Goal: Download file/media

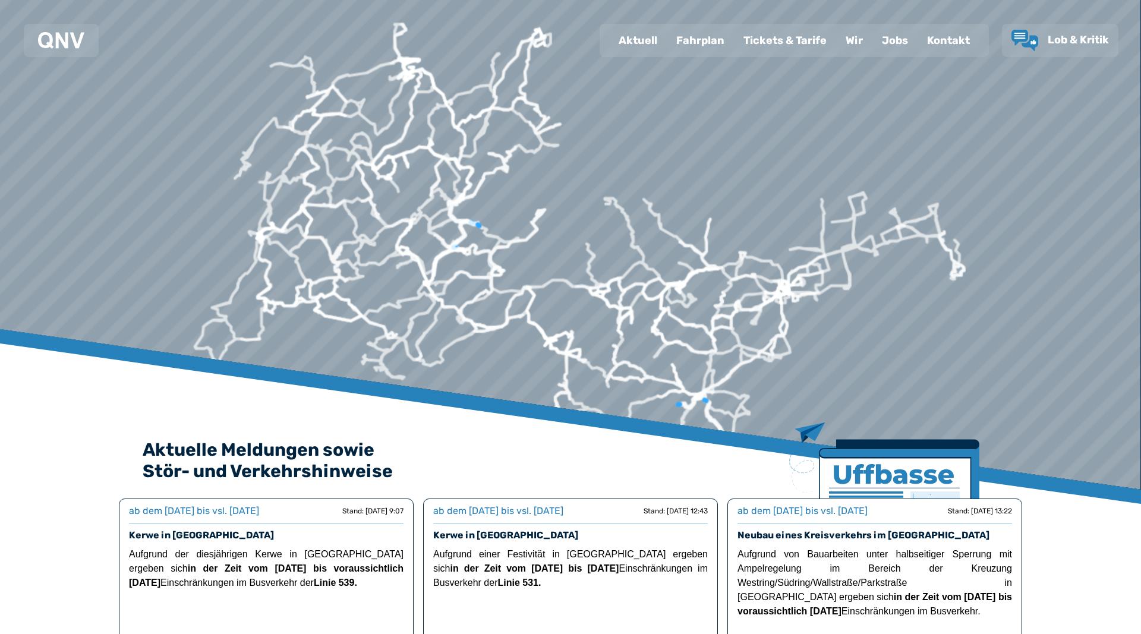
scroll to position [61, 0]
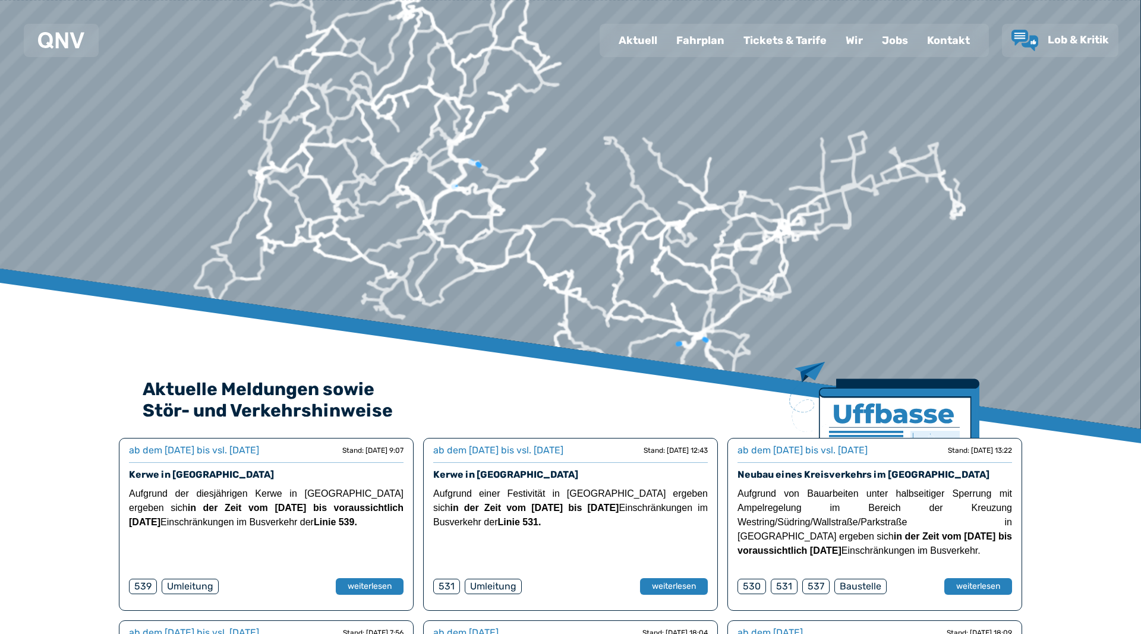
click at [697, 39] on div "Fahrplan" at bounding box center [700, 40] width 67 height 31
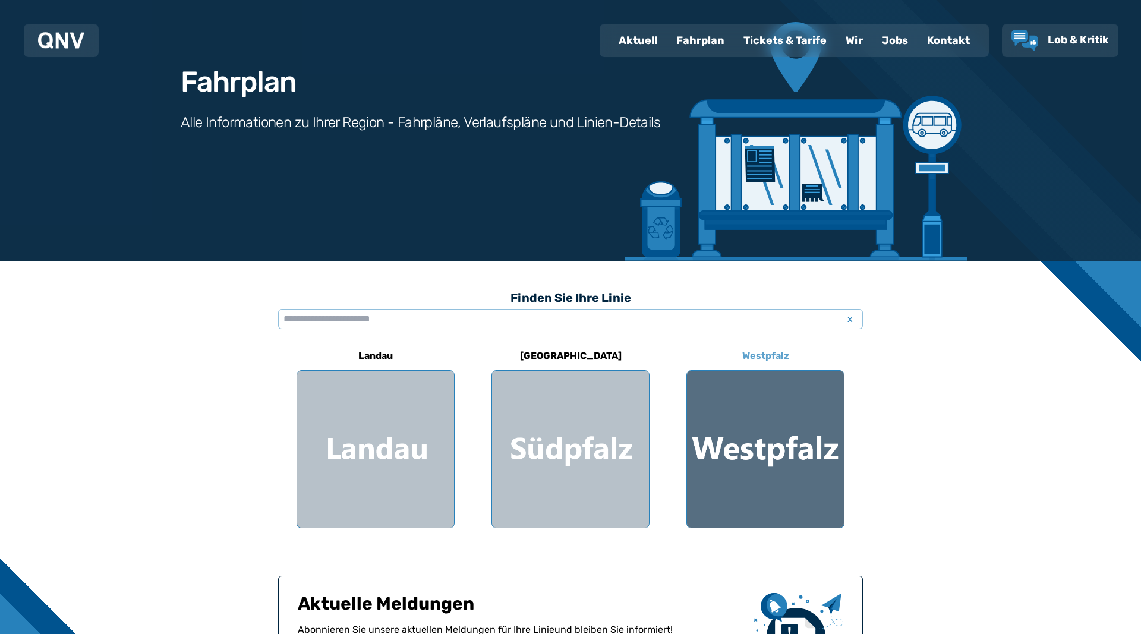
scroll to position [121, 0]
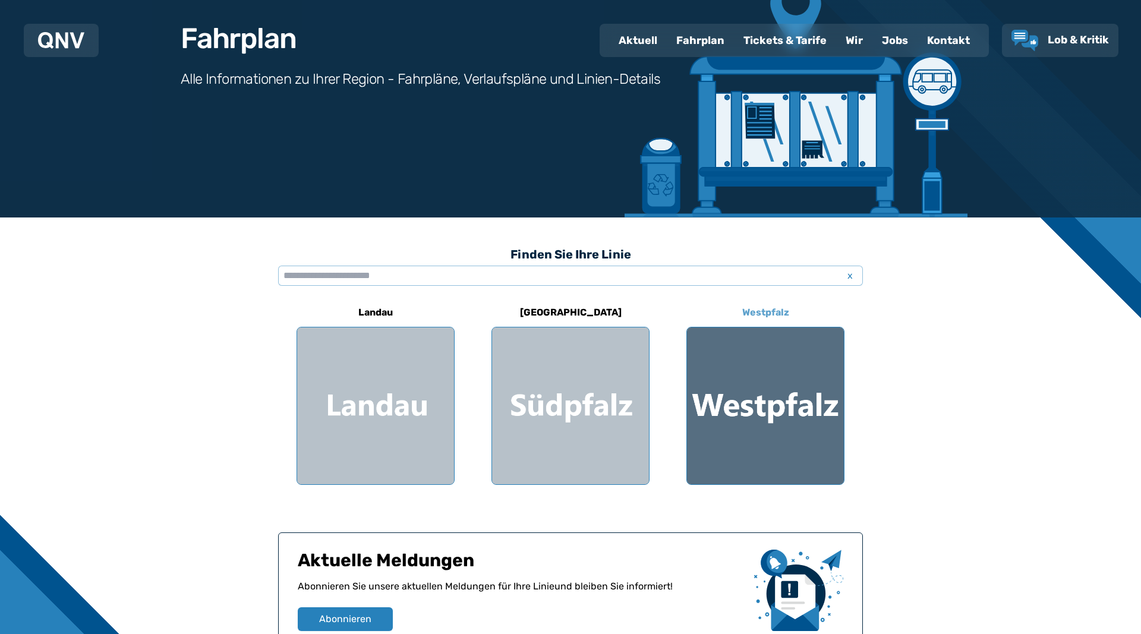
click at [739, 389] on div at bounding box center [765, 405] width 157 height 157
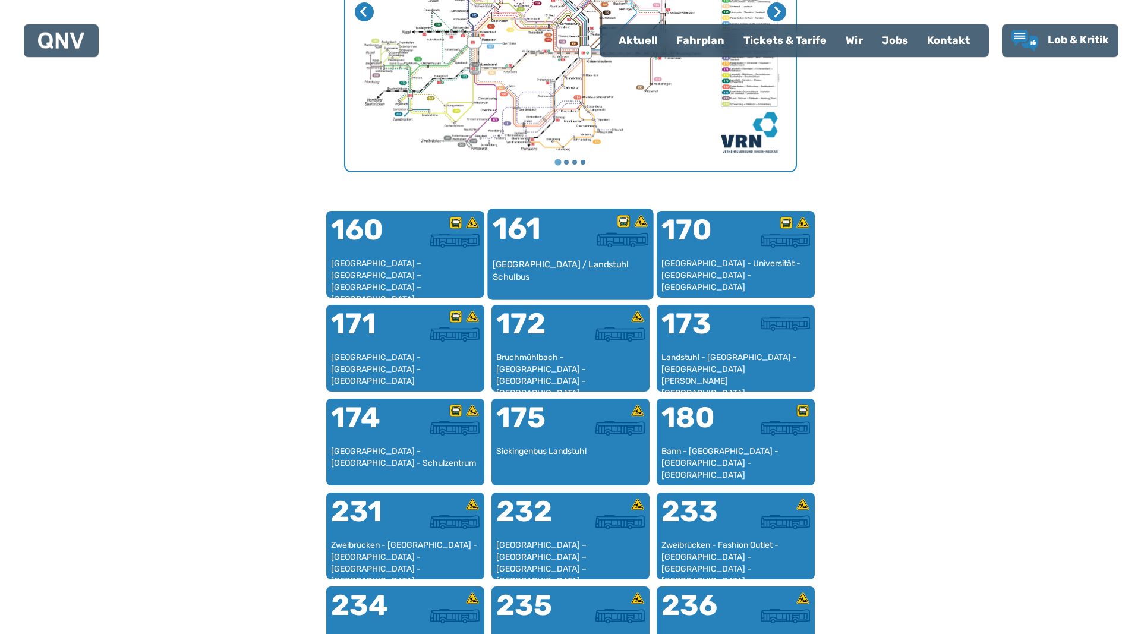
scroll to position [608, 0]
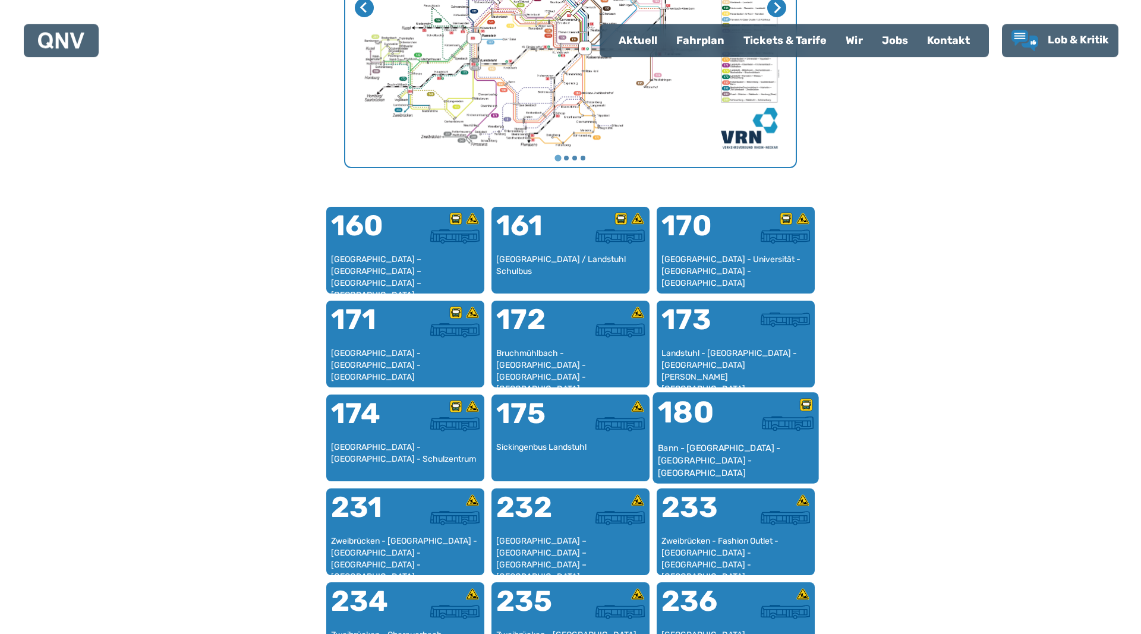
click at [741, 443] on div "Bann - [GEOGRAPHIC_DATA] - [GEOGRAPHIC_DATA] - [GEOGRAPHIC_DATA]" at bounding box center [736, 460] width 156 height 36
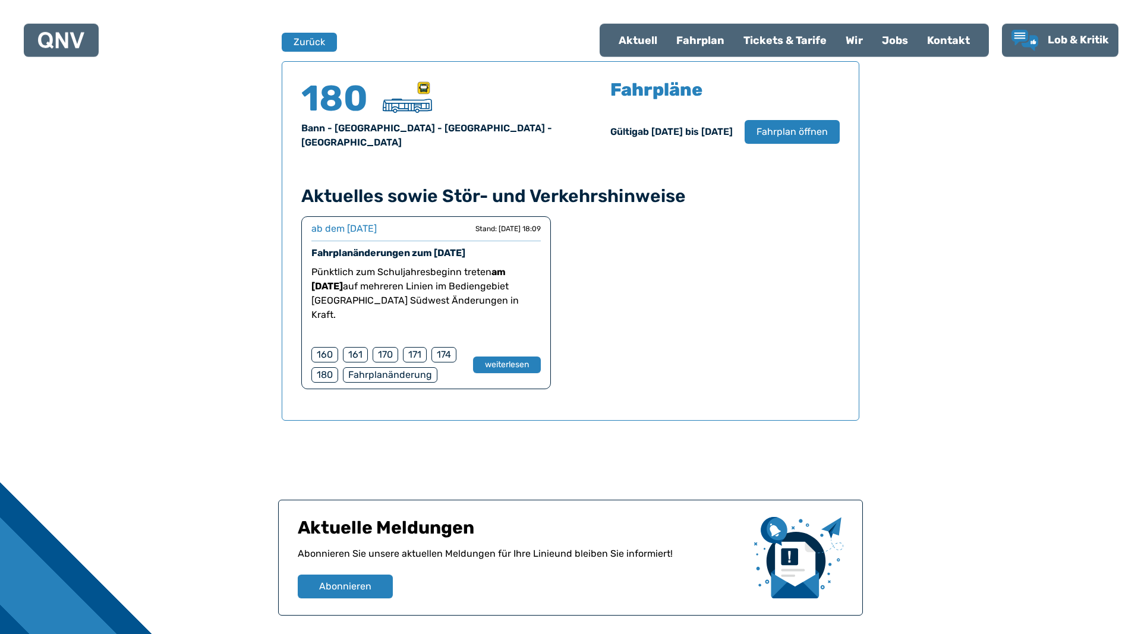
scroll to position [783, 0]
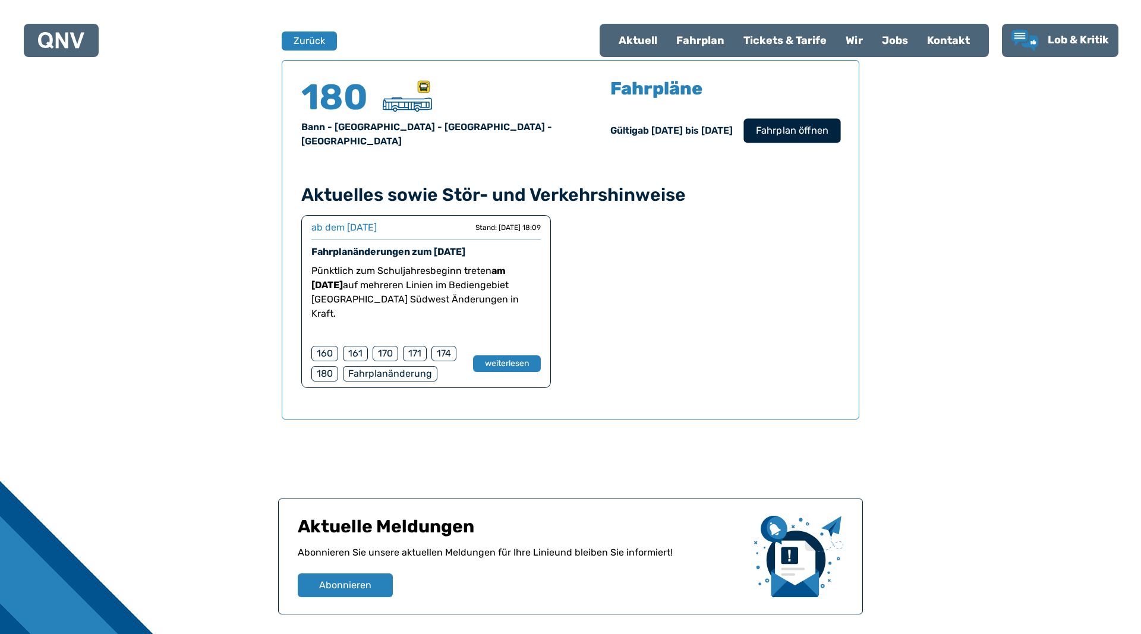
click at [807, 129] on span "Fahrplan öffnen" at bounding box center [792, 131] width 73 height 14
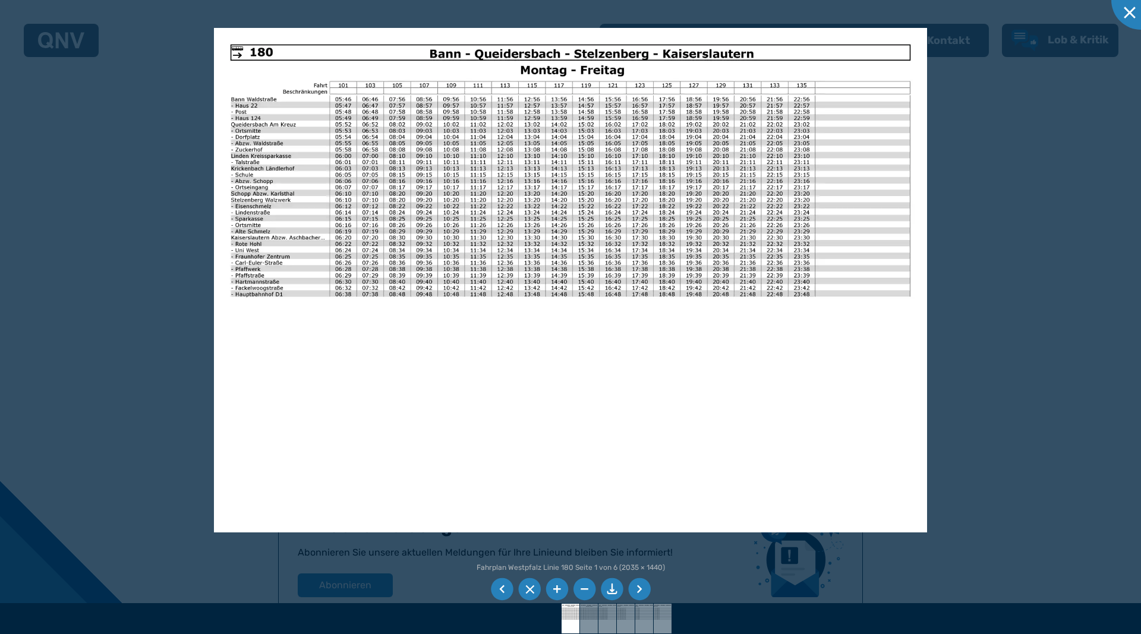
click at [612, 587] on li at bounding box center [612, 589] width 23 height 23
click at [1132, 7] on div at bounding box center [1140, -1] width 59 height 59
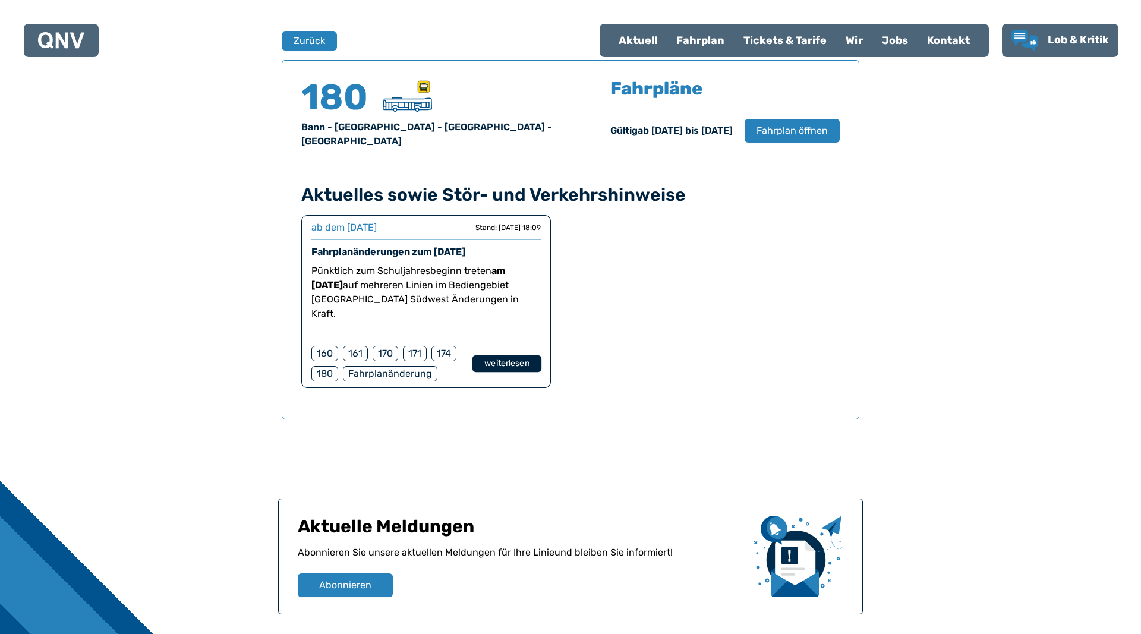
click at [497, 355] on button "weiterlesen" at bounding box center [506, 363] width 69 height 17
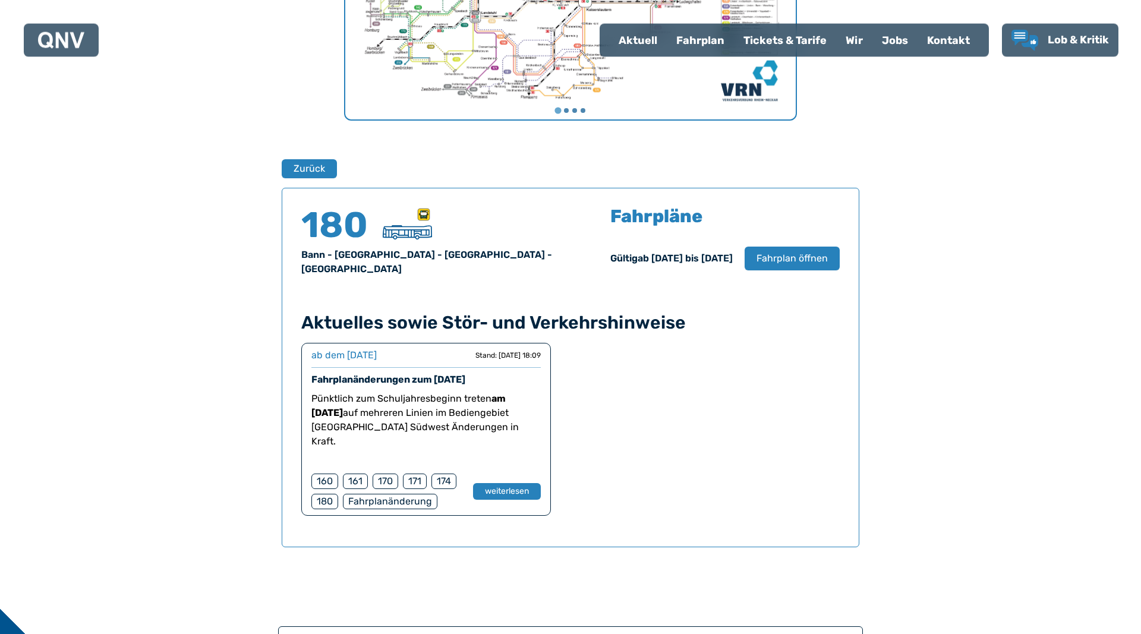
scroll to position [480, 0]
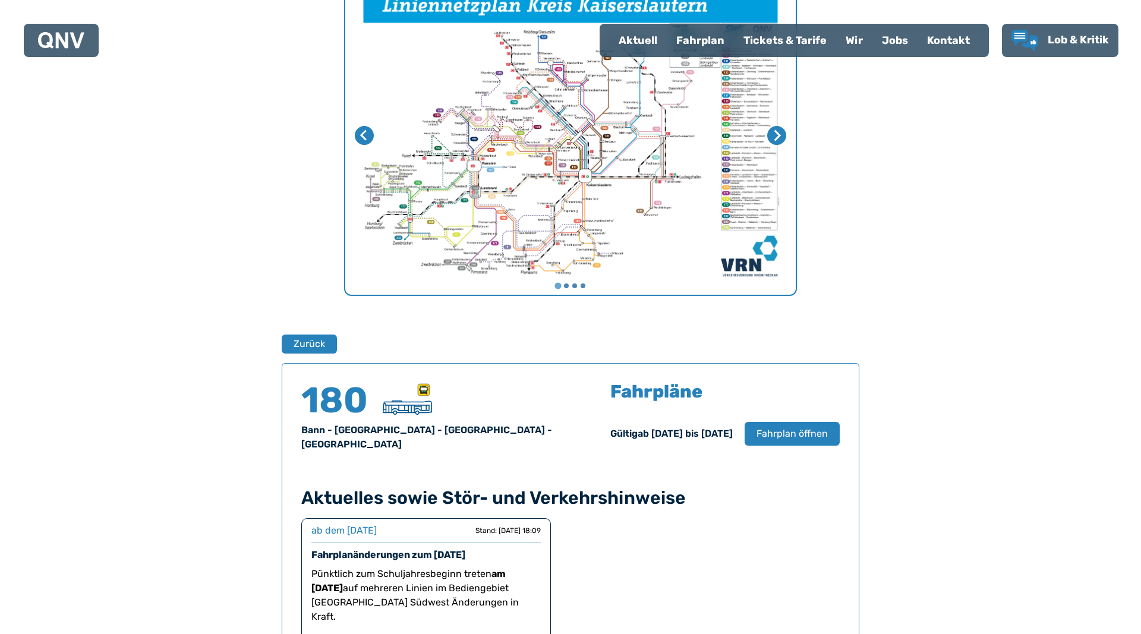
click at [696, 44] on div "Fahrplan" at bounding box center [700, 40] width 67 height 31
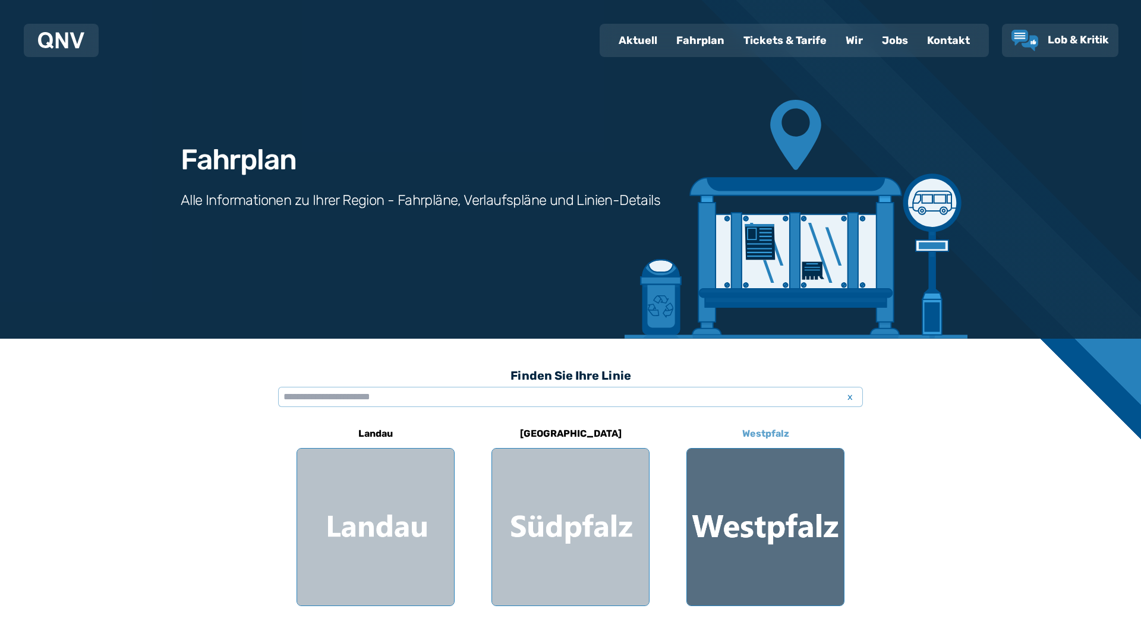
click at [752, 496] on div at bounding box center [765, 527] width 157 height 157
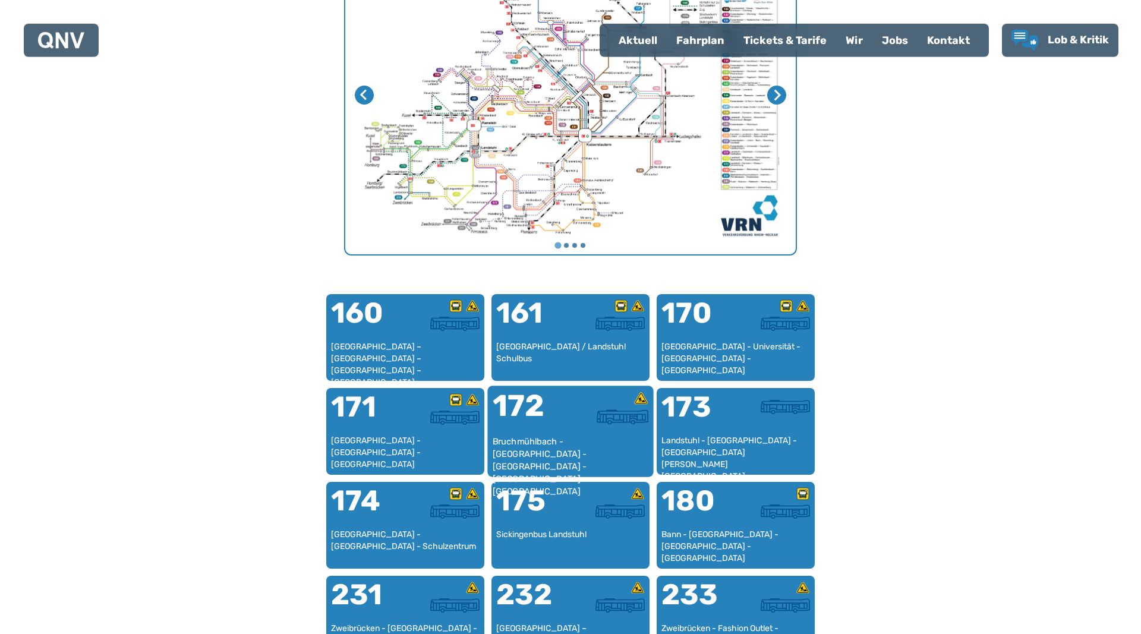
scroll to position [533, 0]
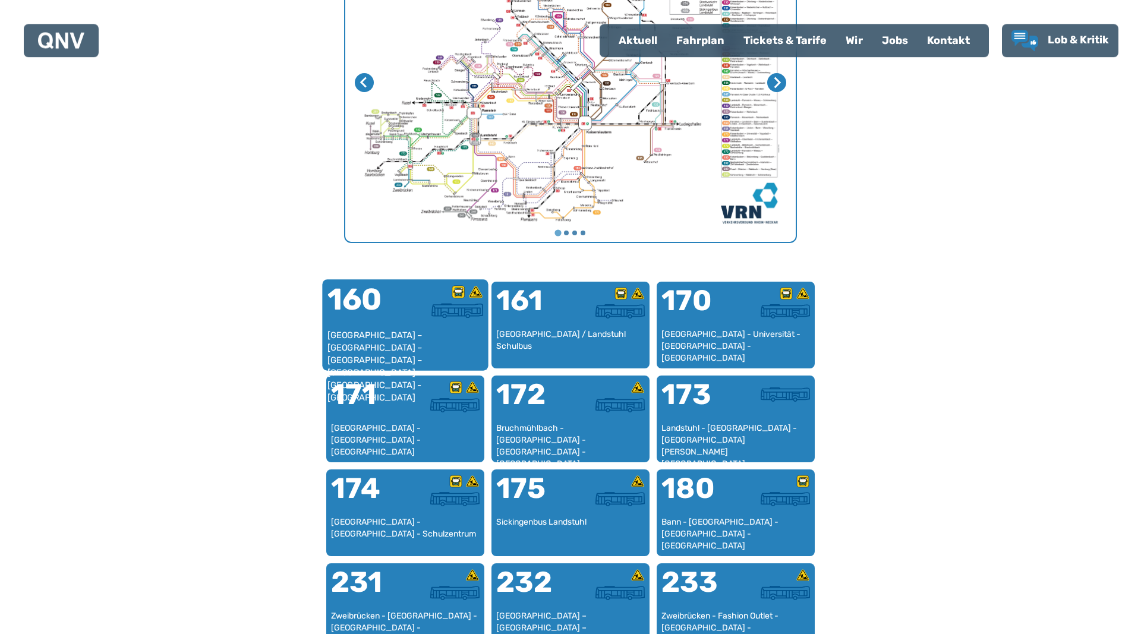
click at [452, 325] on div at bounding box center [444, 307] width 78 height 45
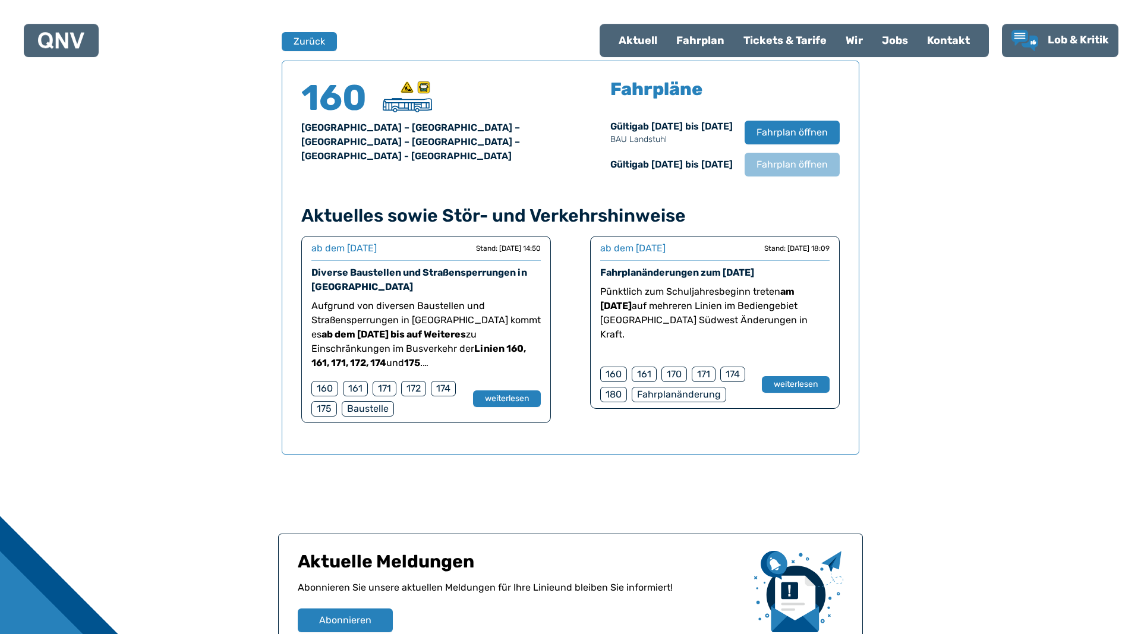
scroll to position [783, 0]
click at [793, 165] on span "Fahrplan öffnen" at bounding box center [792, 164] width 73 height 14
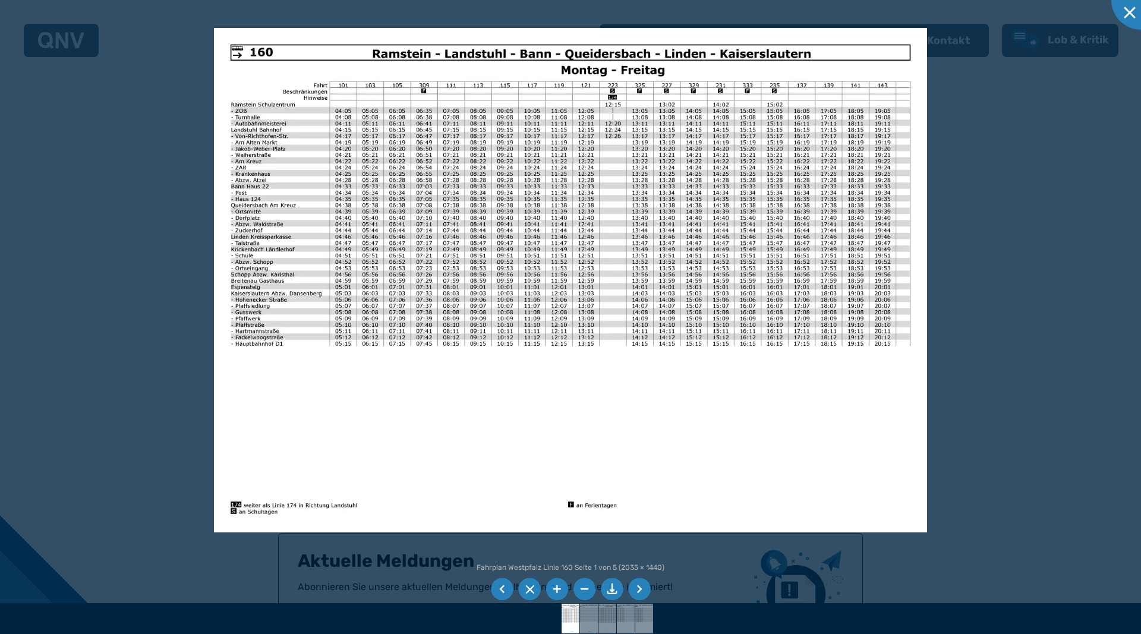
click at [613, 591] on li at bounding box center [612, 589] width 23 height 23
click at [1129, 15] on div at bounding box center [1140, -1] width 59 height 59
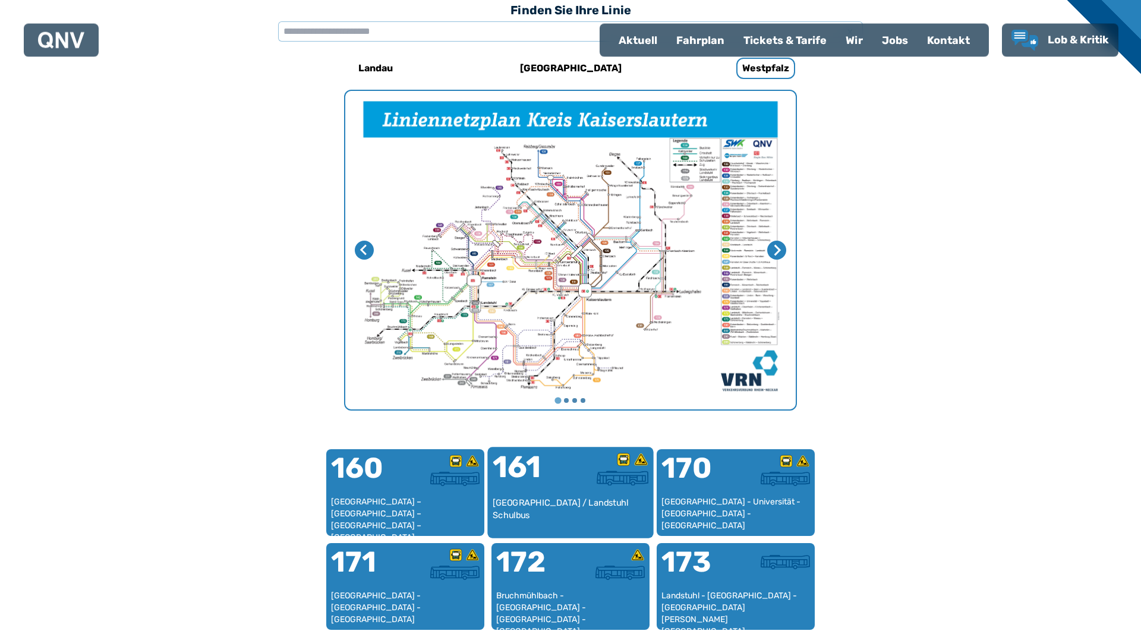
click at [564, 501] on div "[GEOGRAPHIC_DATA] / Landstuhl Schulbus" at bounding box center [571, 515] width 156 height 36
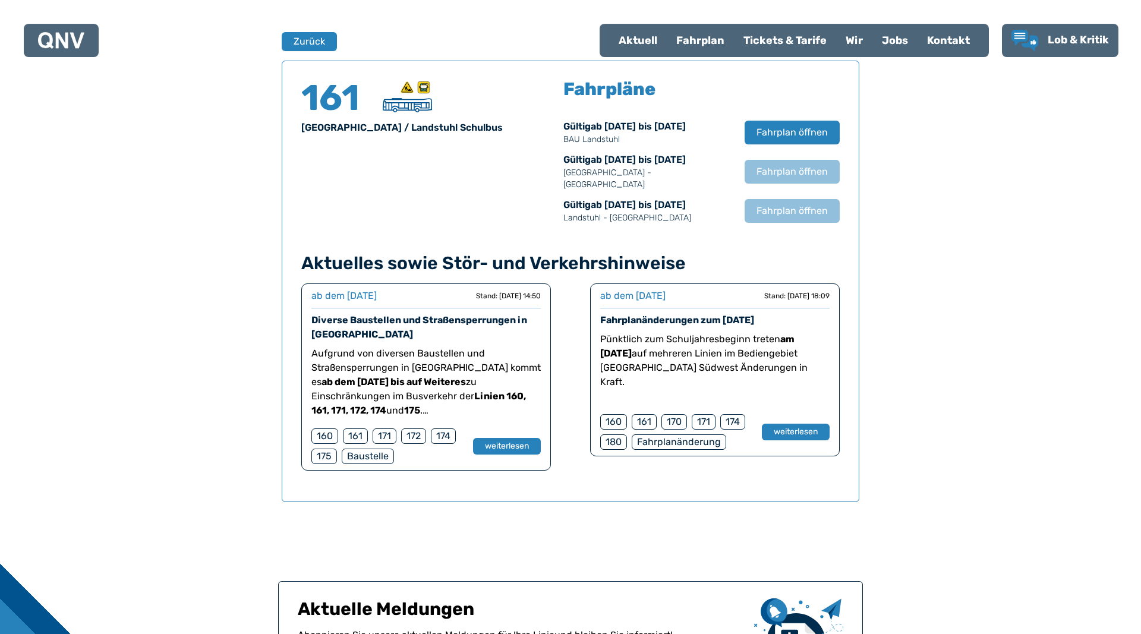
scroll to position [783, 0]
drag, startPoint x: 777, startPoint y: 191, endPoint x: 547, endPoint y: 167, distance: 231.9
click at [547, 167] on div "161 [GEOGRAPHIC_DATA] / Landstuhl Schulbus Fahrpläne Gültig ab [DATE] bis [DATE…" at bounding box center [570, 152] width 538 height 144
click at [760, 203] on span "Fahrplan öffnen" at bounding box center [792, 210] width 73 height 14
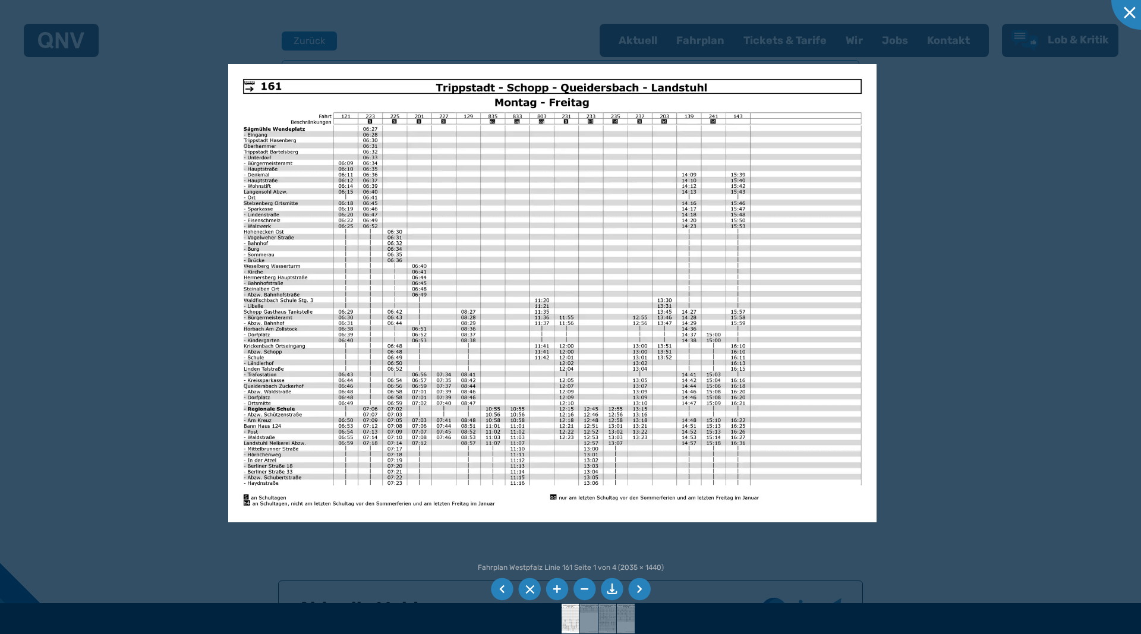
click at [637, 591] on li at bounding box center [639, 589] width 23 height 23
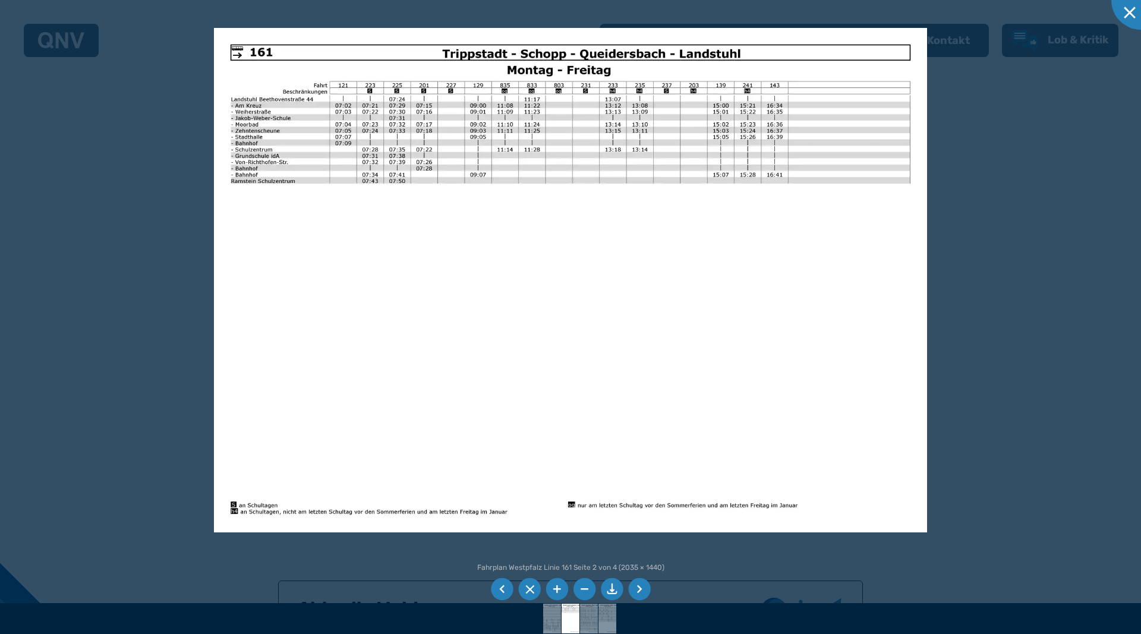
click at [637, 591] on li at bounding box center [639, 589] width 23 height 23
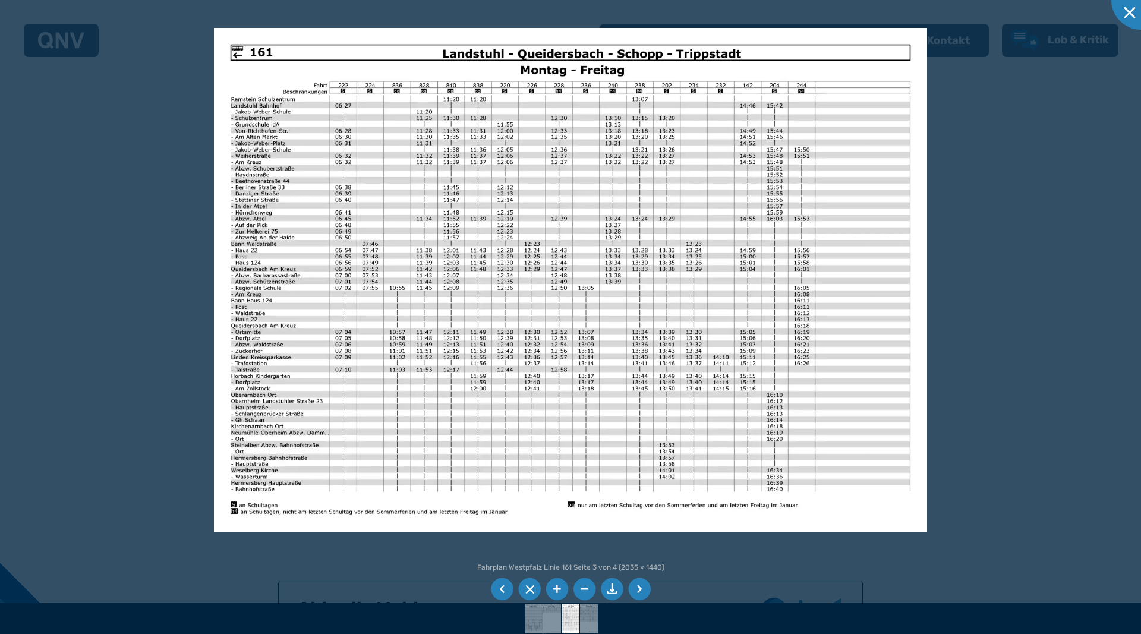
click at [637, 591] on li at bounding box center [639, 589] width 23 height 23
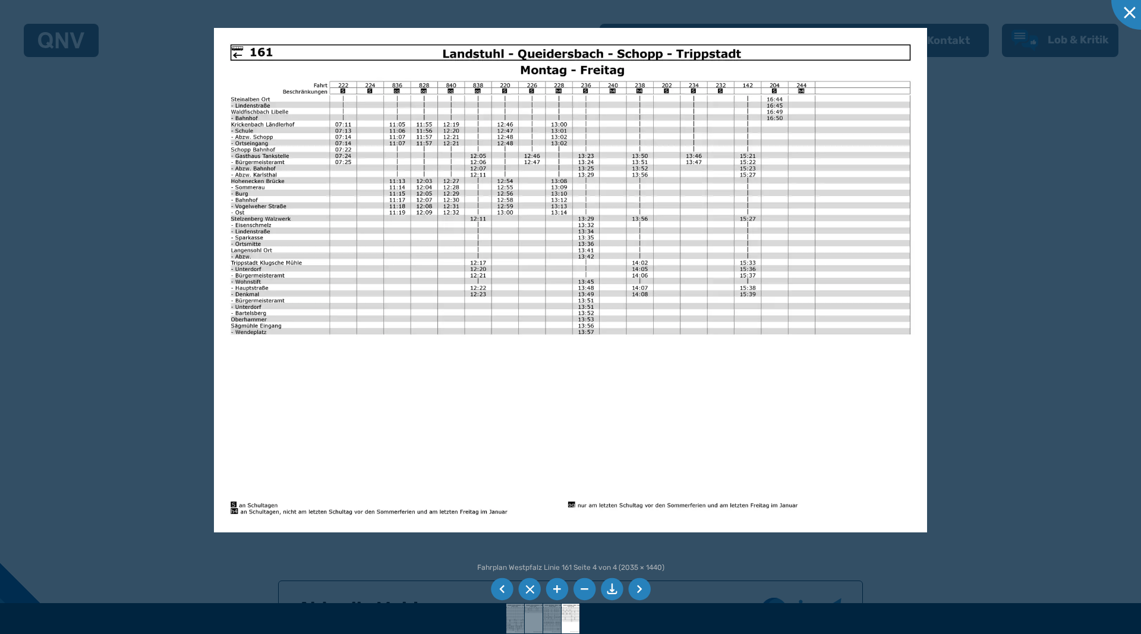
click at [501, 582] on li at bounding box center [502, 589] width 23 height 23
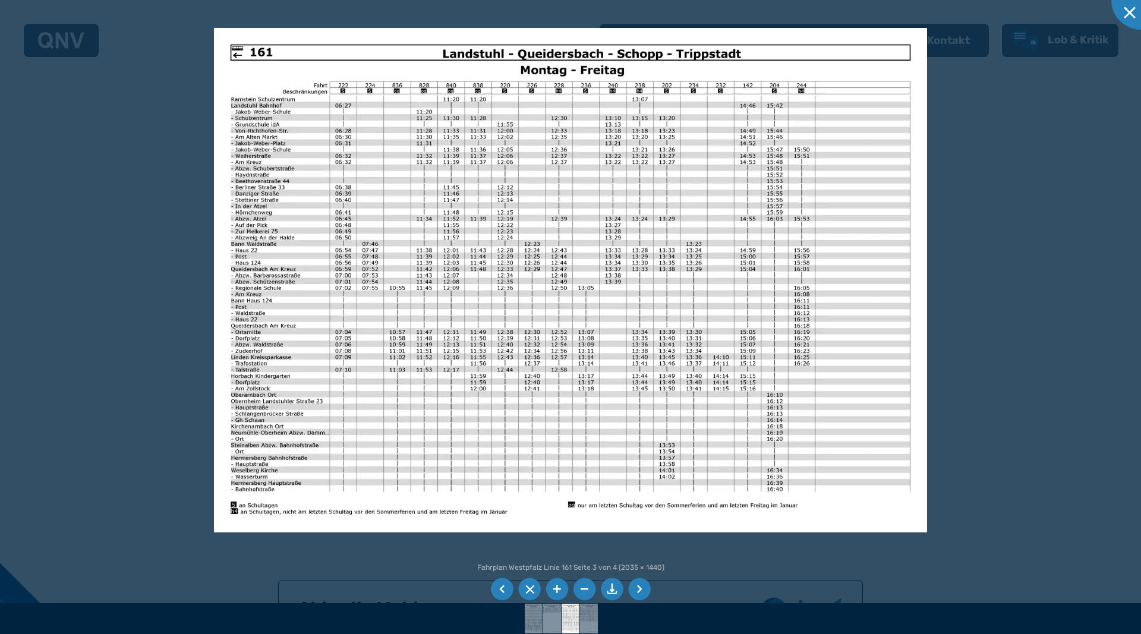
click at [501, 582] on li at bounding box center [502, 589] width 23 height 23
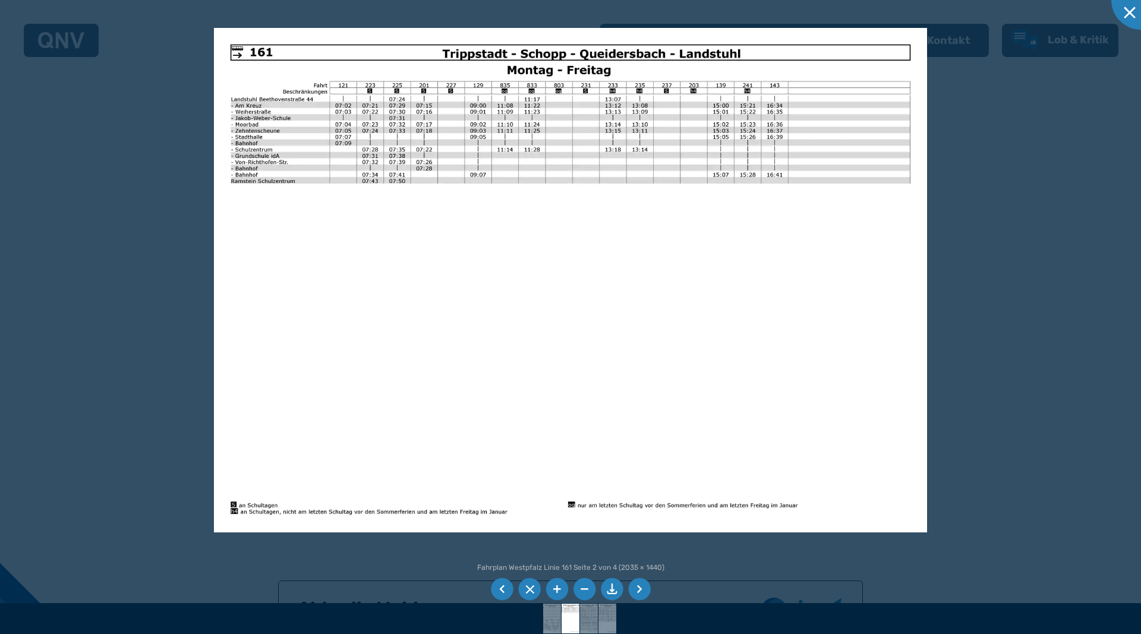
click at [501, 582] on li at bounding box center [502, 589] width 23 height 23
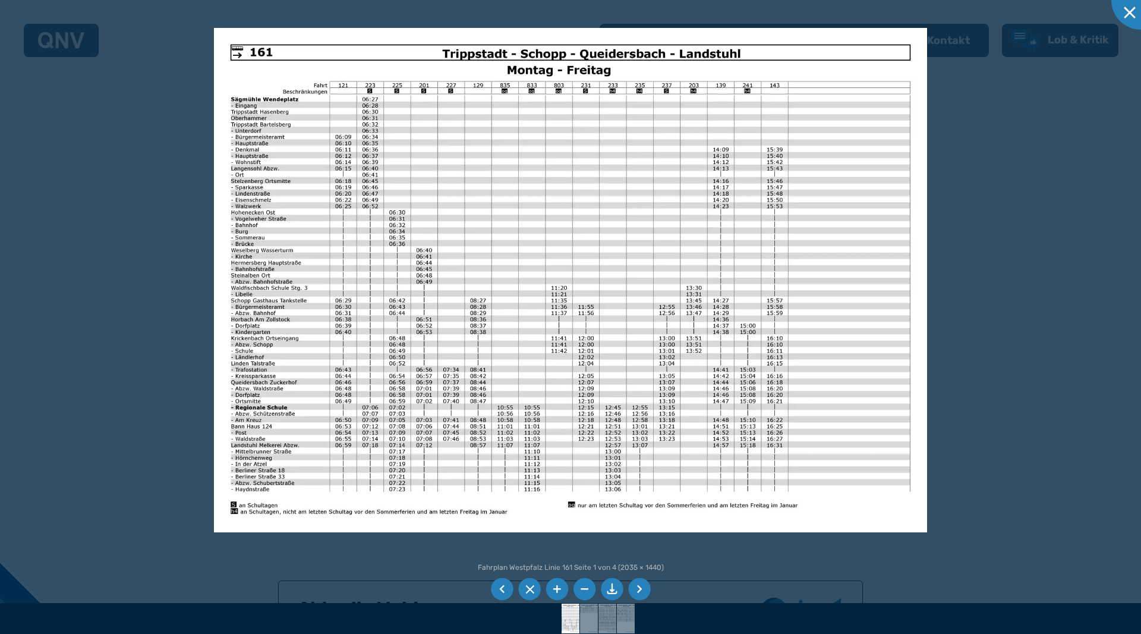
click at [501, 582] on li at bounding box center [502, 589] width 23 height 23
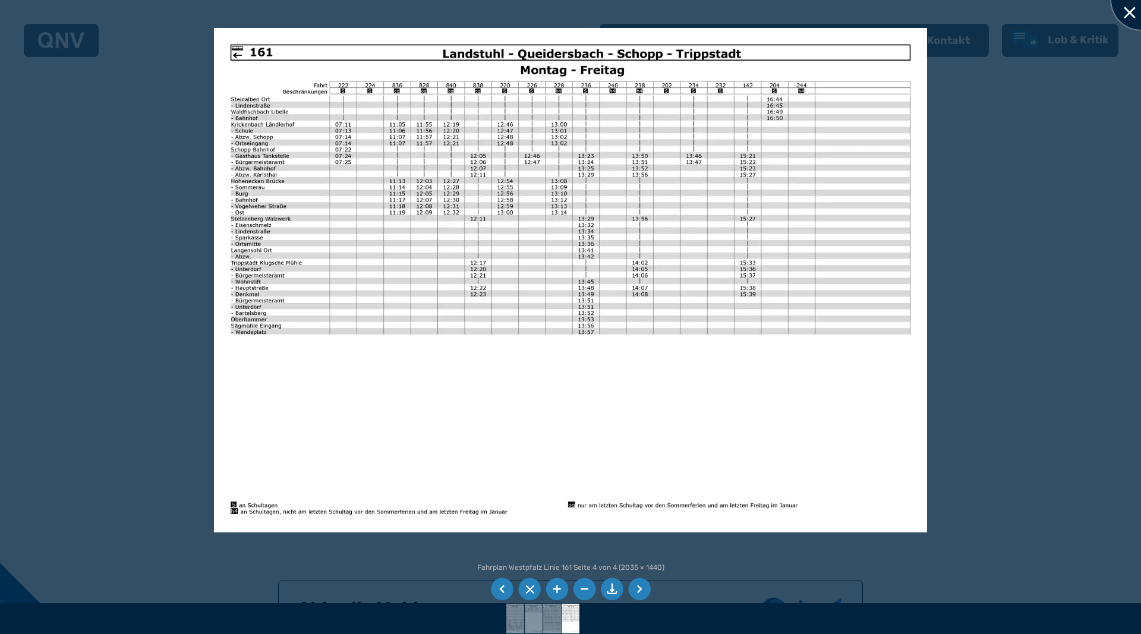
click at [1131, 16] on div at bounding box center [1140, -1] width 59 height 59
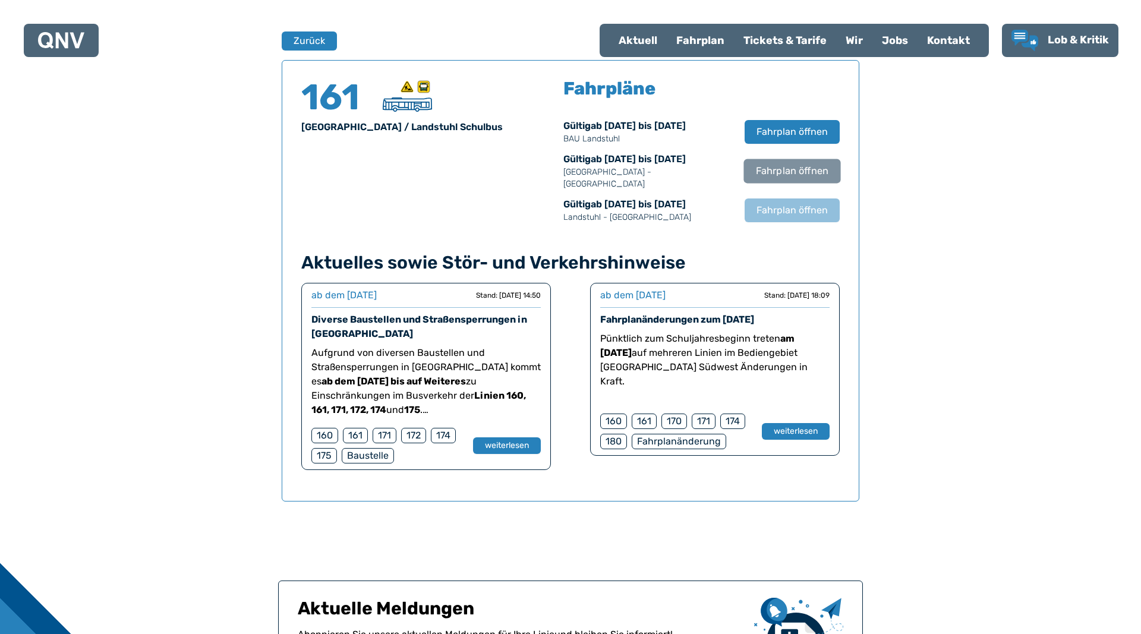
click at [780, 164] on span "Fahrplan öffnen" at bounding box center [792, 171] width 73 height 14
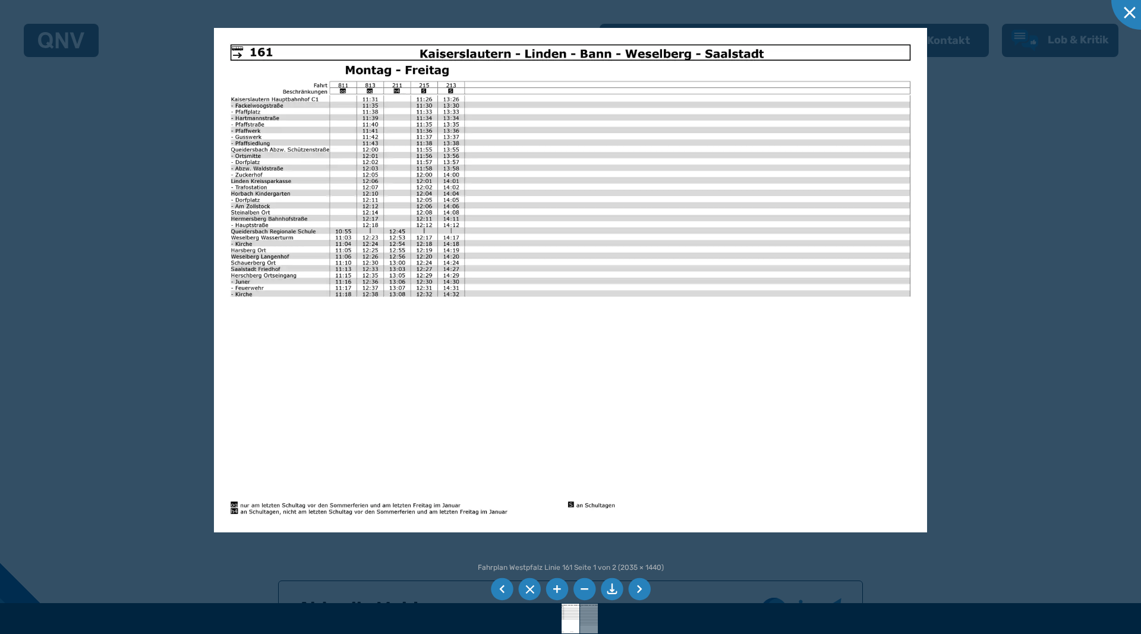
click at [607, 585] on li at bounding box center [612, 589] width 23 height 23
click at [1130, 16] on div at bounding box center [1140, -1] width 59 height 59
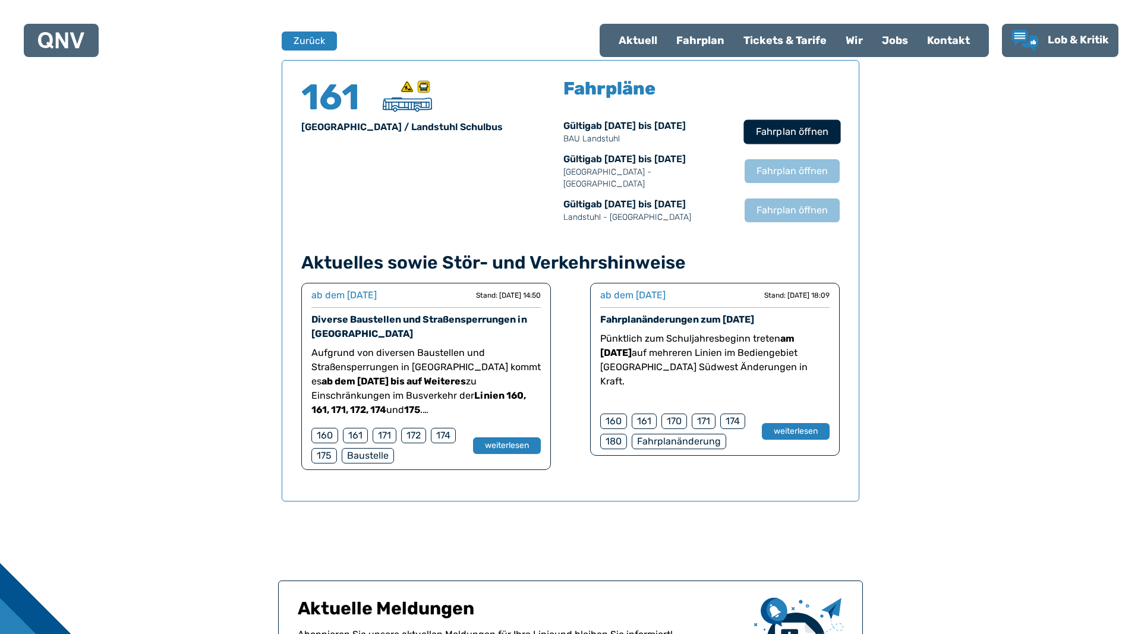
click at [770, 134] on span "Fahrplan öffnen" at bounding box center [792, 132] width 73 height 14
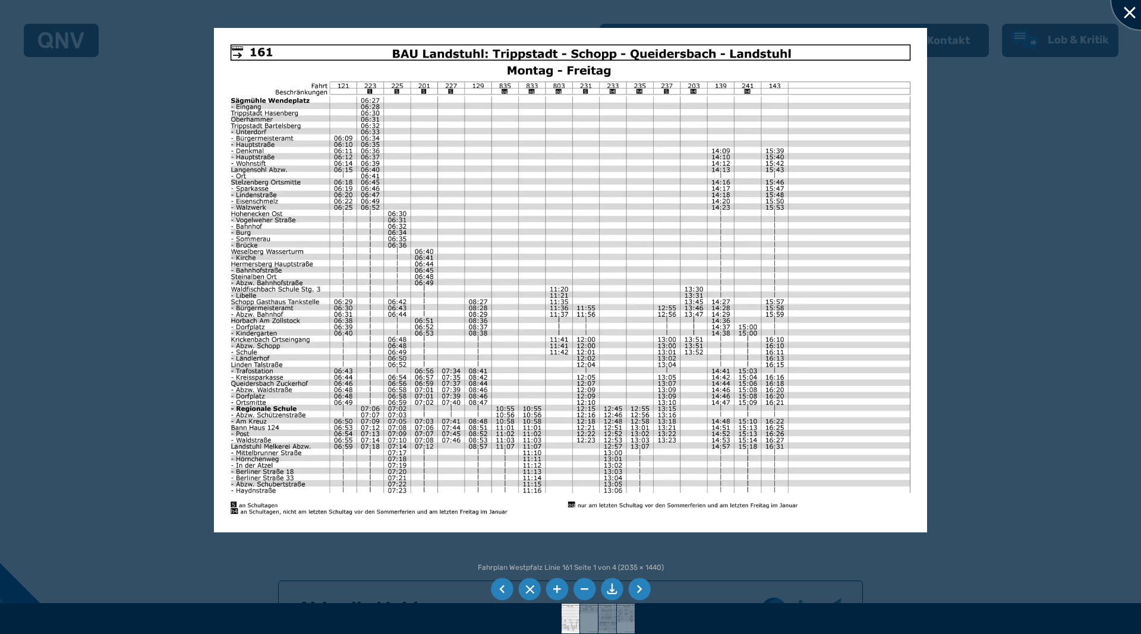
click at [1128, 12] on div at bounding box center [1140, -1] width 59 height 59
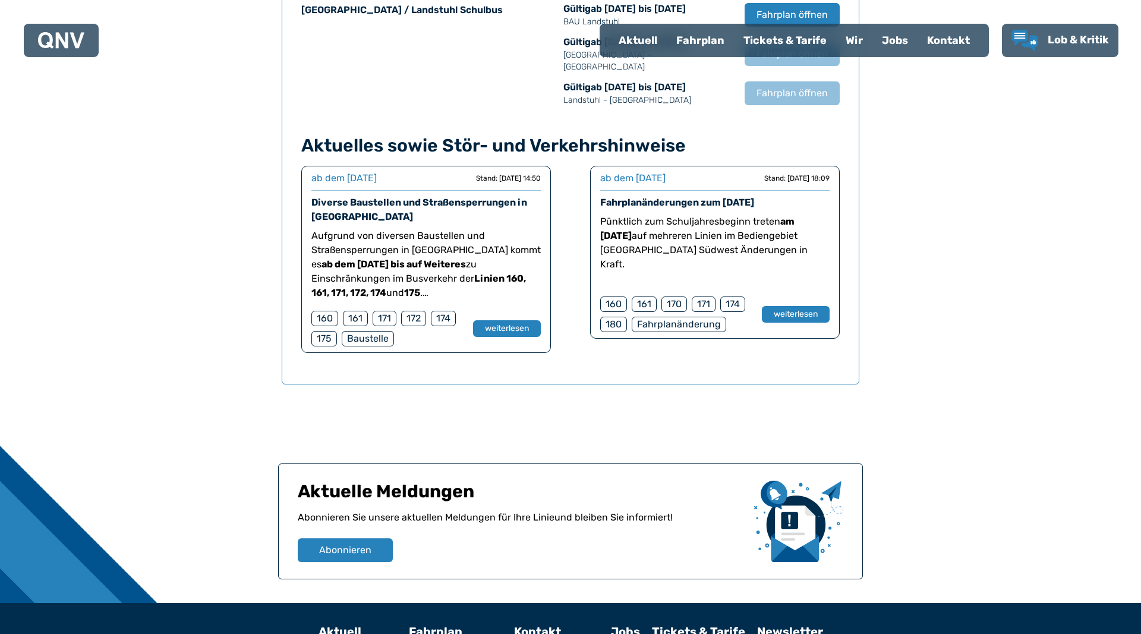
scroll to position [905, 0]
